Goal: Information Seeking & Learning: Learn about a topic

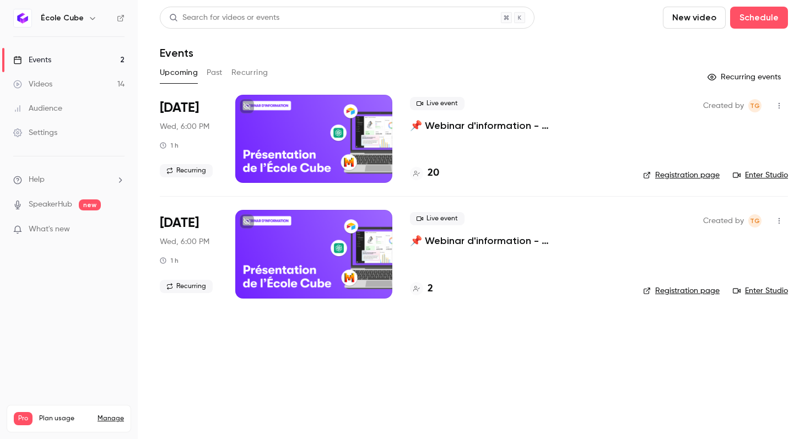
click at [207, 78] on button "Past" at bounding box center [215, 73] width 16 height 18
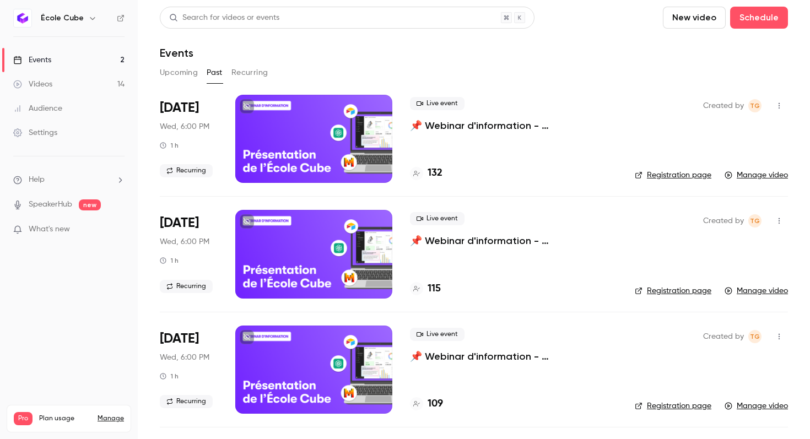
click at [430, 127] on p "📌 Webinar d'information - [GEOGRAPHIC_DATA]" at bounding box center [513, 125] width 207 height 13
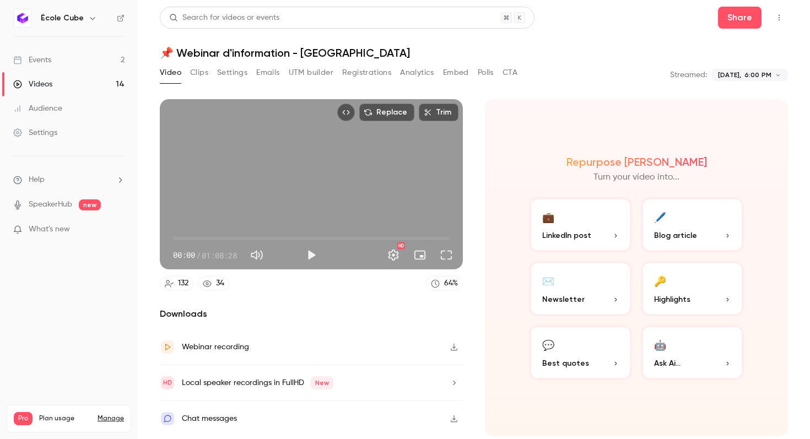
click at [419, 75] on button "Analytics" at bounding box center [417, 73] width 34 height 18
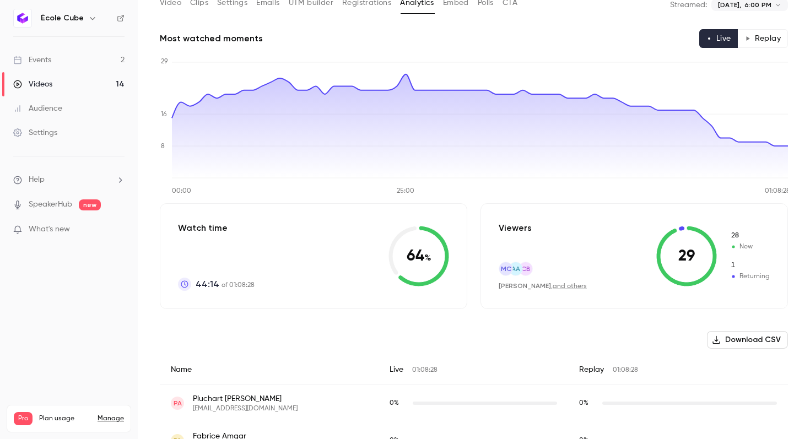
scroll to position [75, 0]
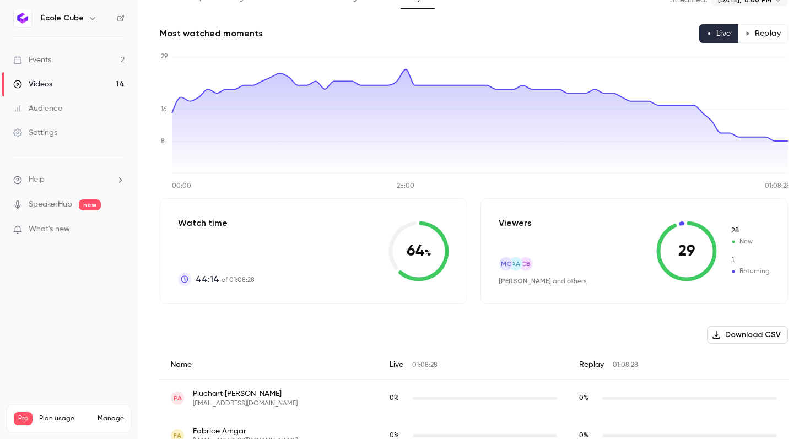
click at [744, 30] on button "Replay" at bounding box center [763, 33] width 50 height 19
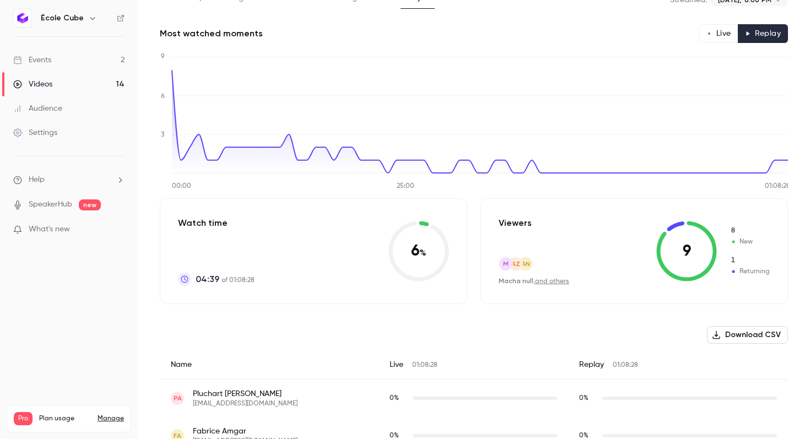
click at [706, 36] on icon "button" at bounding box center [709, 34] width 6 height 6
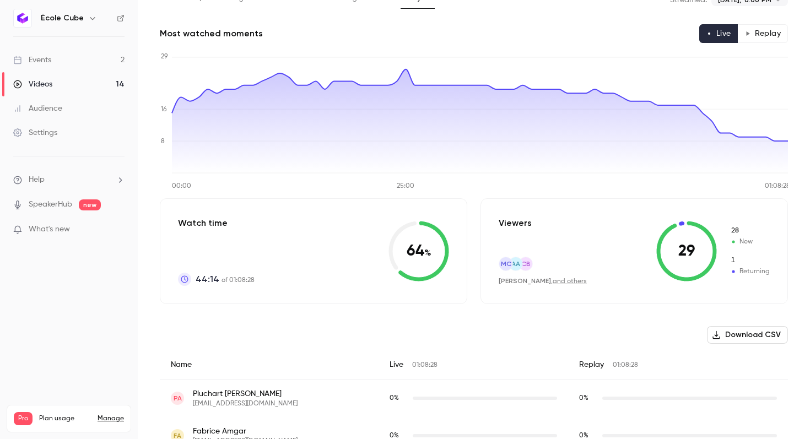
scroll to position [0, 0]
